Goal: Information Seeking & Learning: Learn about a topic

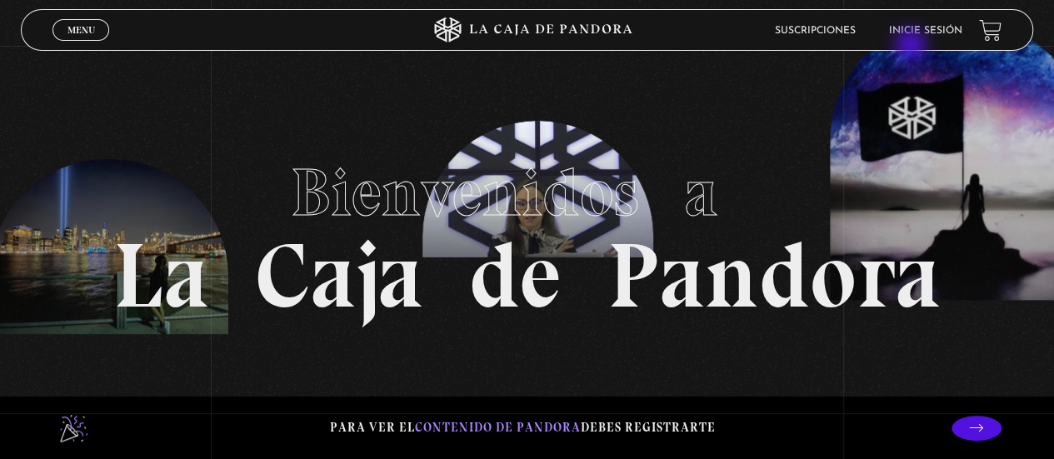
click at [913, 47] on header "Menu Cerrar Suscripciones Inicie sesión" at bounding box center [527, 30] width 1012 height 42
click at [919, 33] on link "Inicie sesión" at bounding box center [925, 31] width 73 height 10
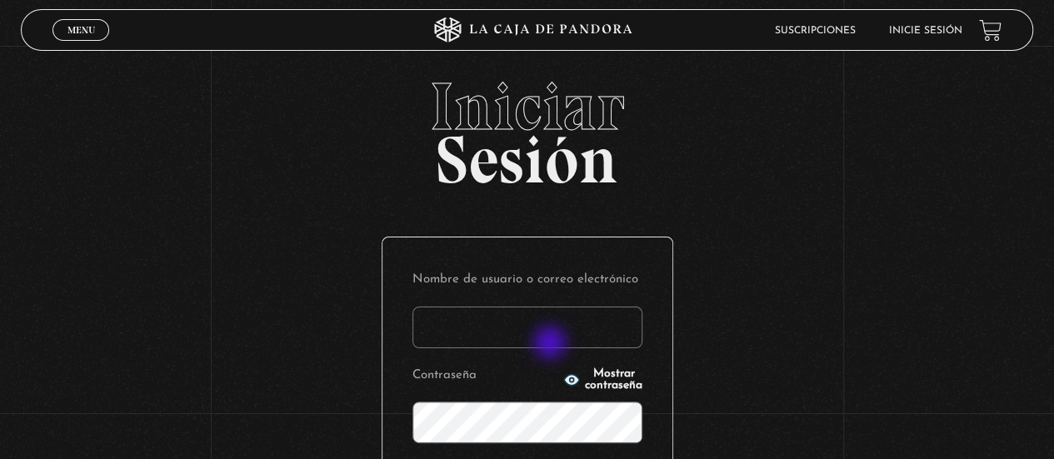
type input "[PERSON_NAME]"
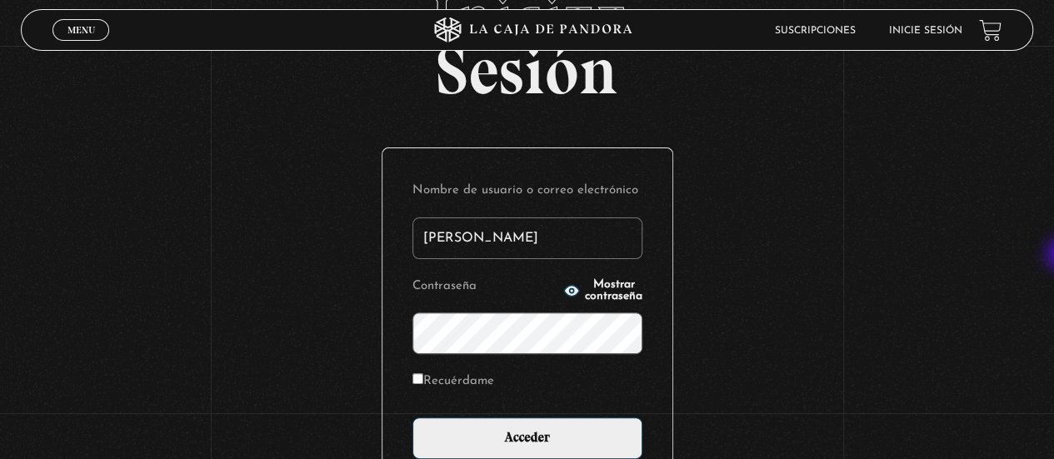
scroll to position [100, 0]
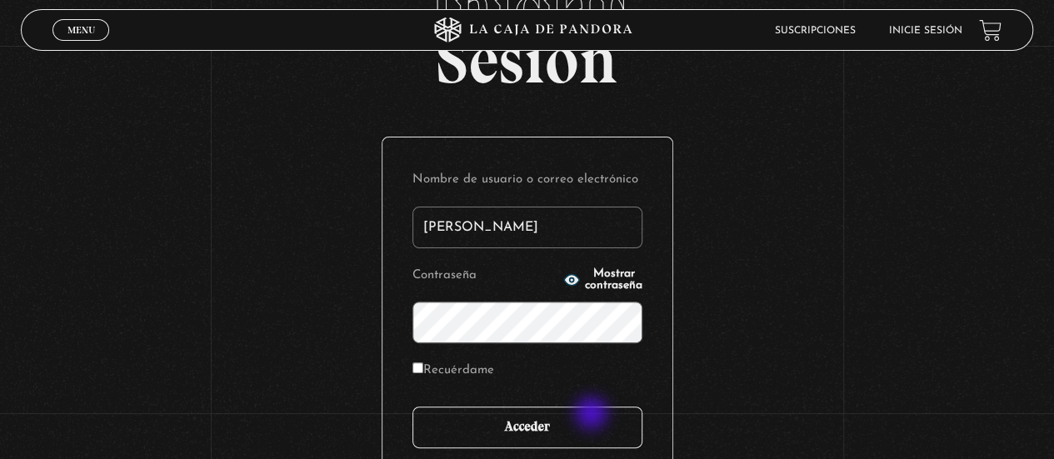
click at [593, 415] on input "Acceder" at bounding box center [528, 428] width 230 height 42
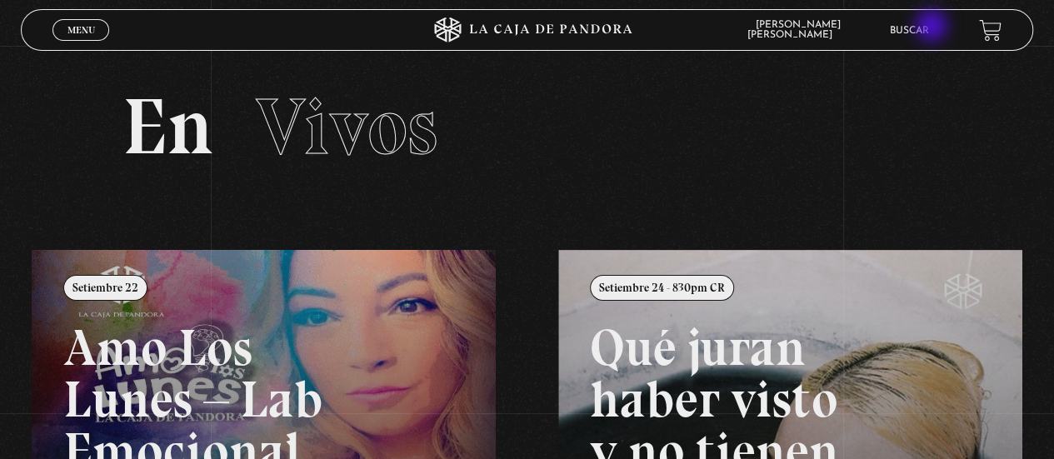
click at [929, 28] on link "Buscar" at bounding box center [909, 31] width 39 height 10
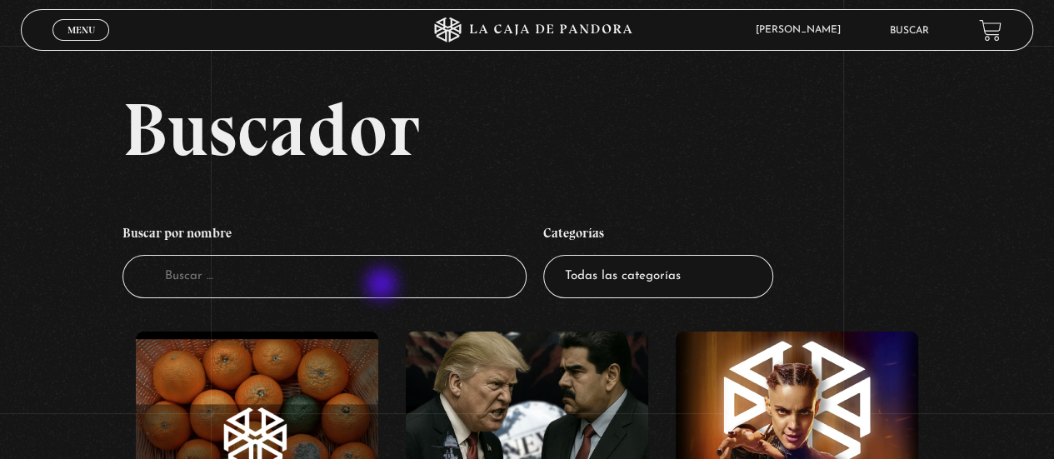
click at [383, 286] on input "Buscador" at bounding box center [325, 277] width 405 height 44
type input "BALENCIAGA"
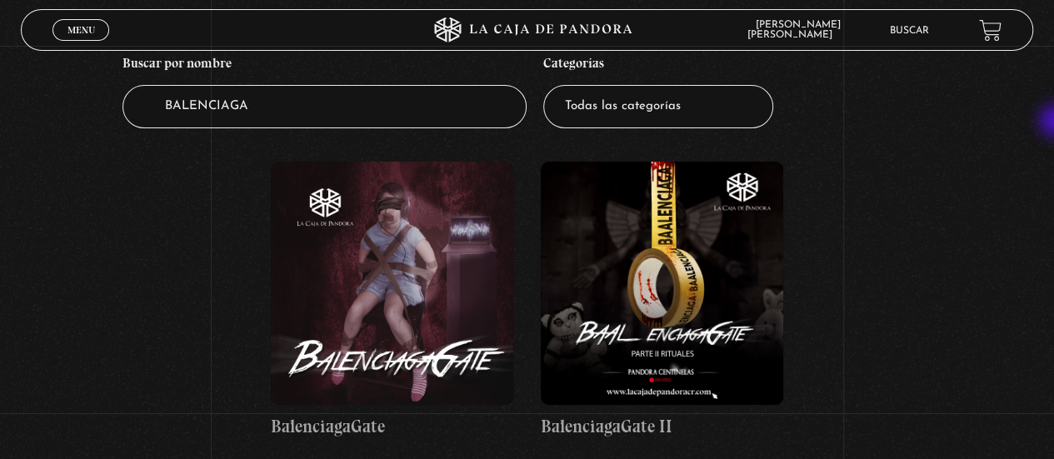
scroll to position [177, 0]
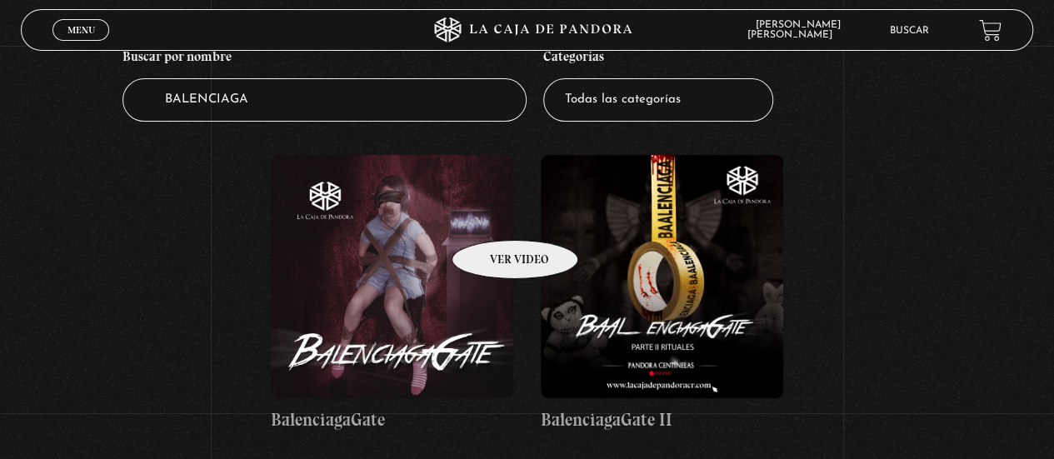
click at [493, 215] on figure at bounding box center [392, 276] width 243 height 243
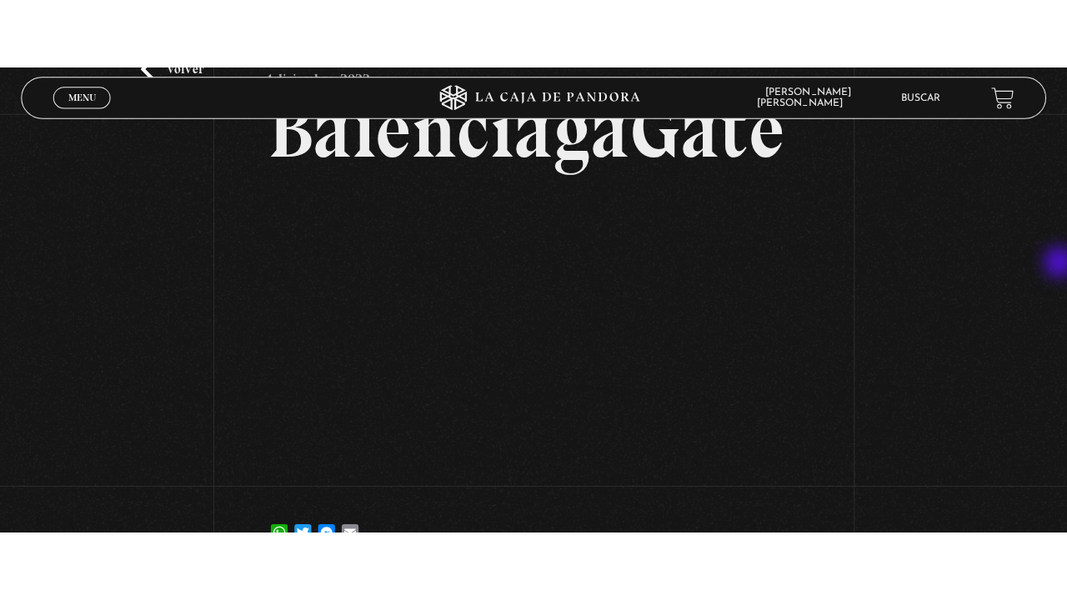
scroll to position [108, 0]
